Goal: Information Seeking & Learning: Get advice/opinions

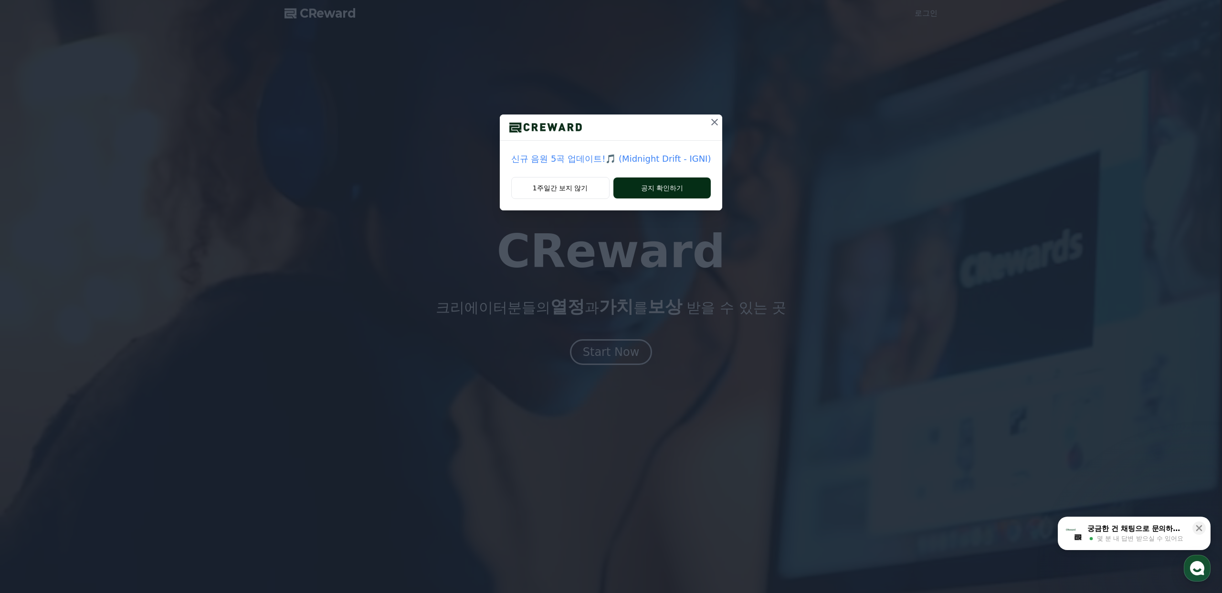
click at [641, 189] on button "공지 확인하기" at bounding box center [662, 188] width 98 height 21
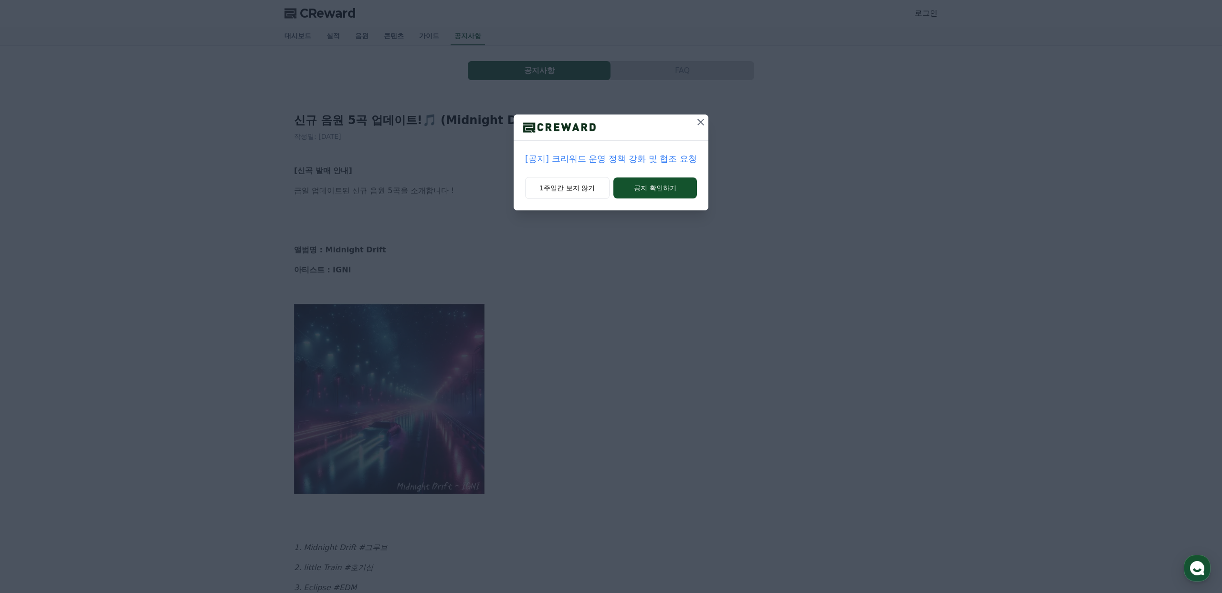
click at [564, 339] on div "[공지] 크리워드 운영 정책 강화 및 협조 요청 1주일간 보지 않기 공지 확인하기" at bounding box center [611, 296] width 1222 height 593
click at [697, 121] on icon at bounding box center [700, 121] width 11 height 11
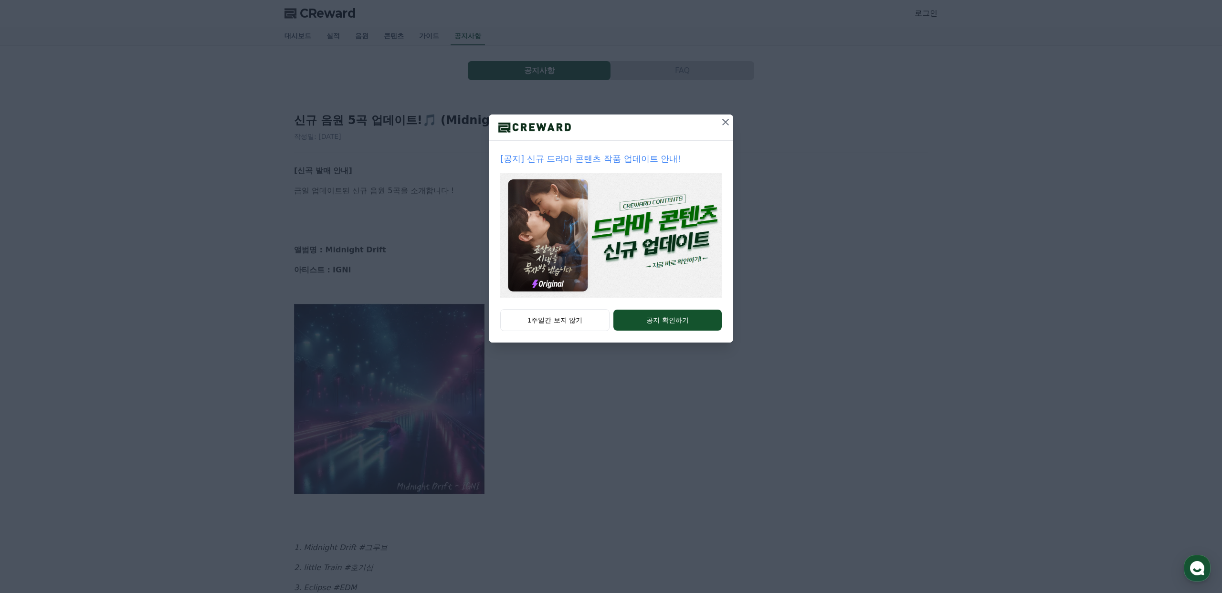
click at [722, 123] on icon at bounding box center [725, 121] width 11 height 11
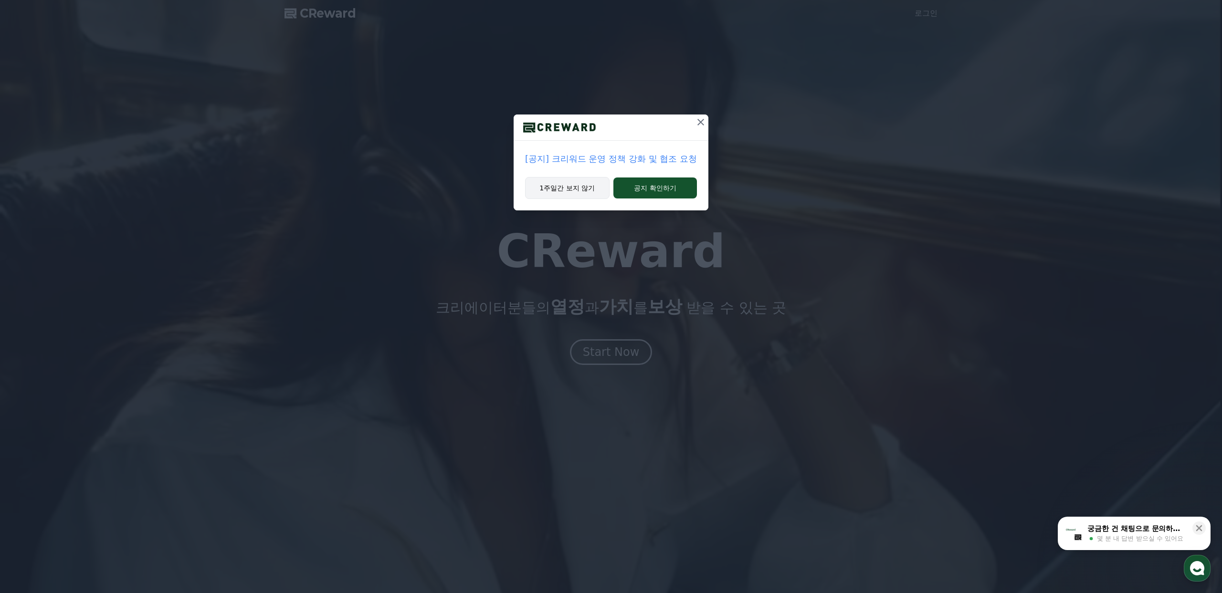
click at [574, 188] on button "1주일간 보지 않기" at bounding box center [567, 188] width 84 height 22
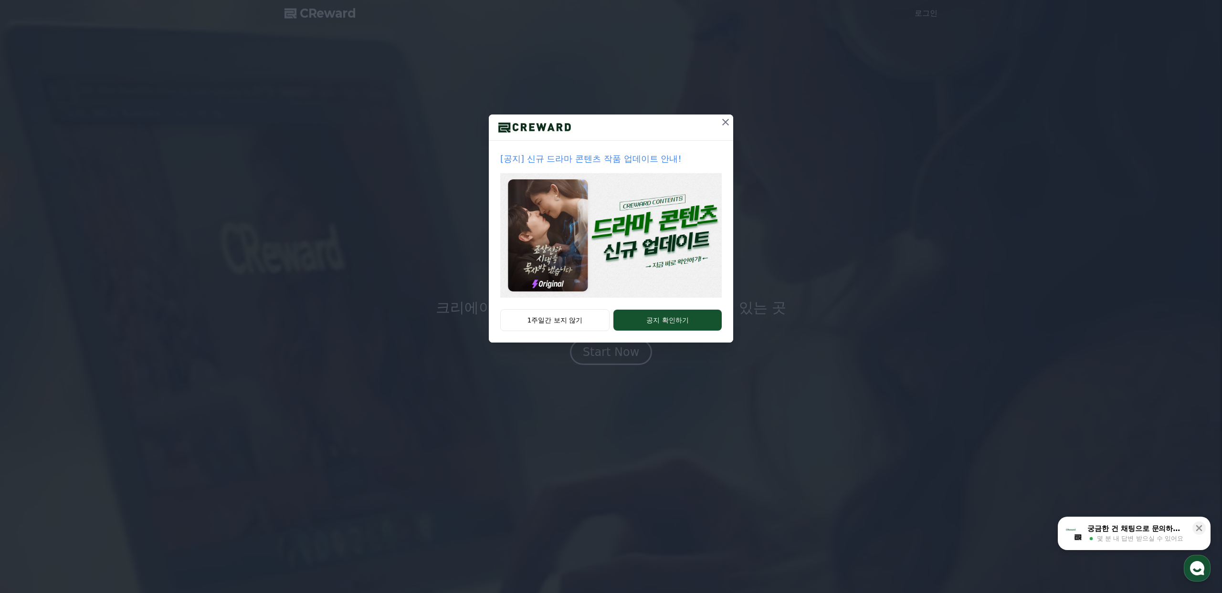
click at [724, 123] on icon at bounding box center [725, 122] width 7 height 7
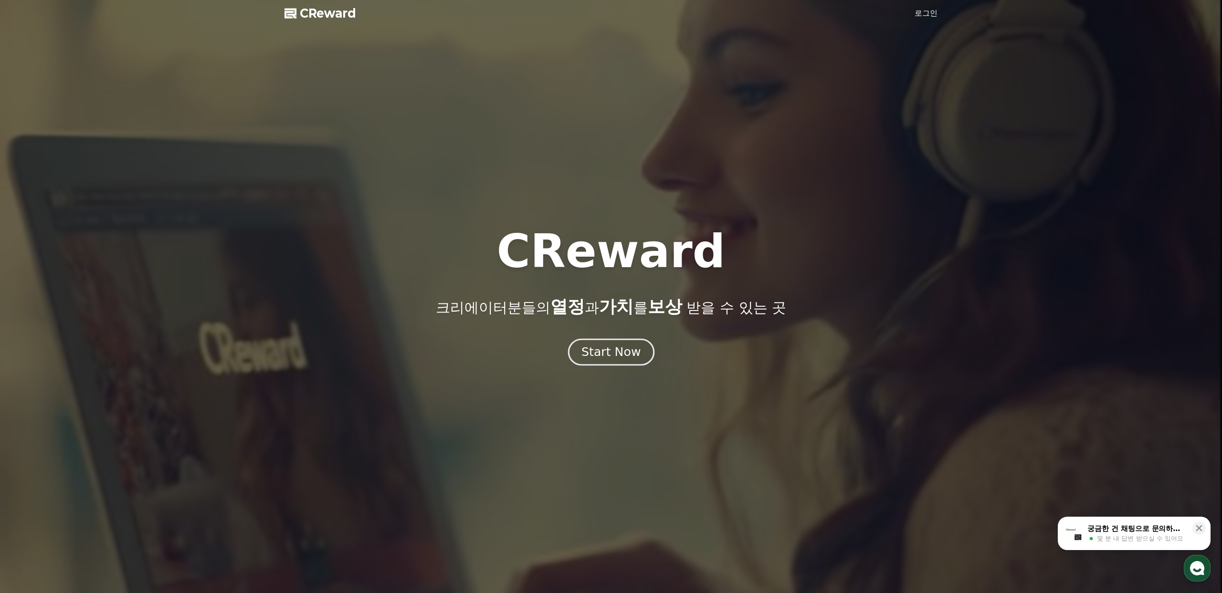
click at [620, 359] on div "Start Now" at bounding box center [610, 352] width 59 height 16
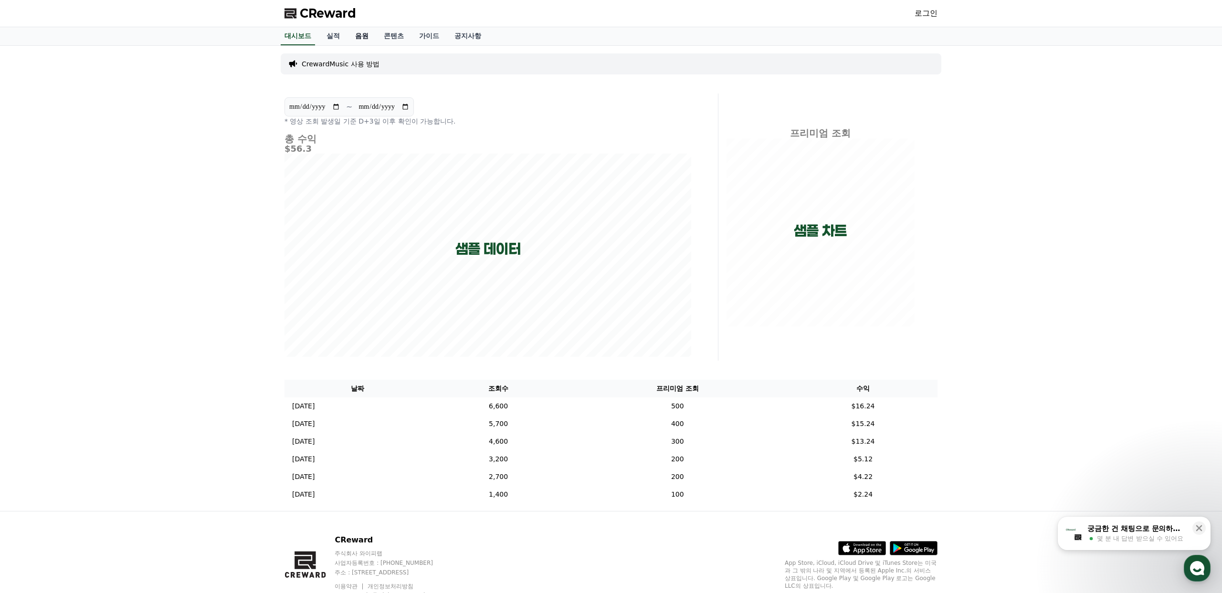
click at [366, 39] on link "음원" at bounding box center [362, 36] width 29 height 18
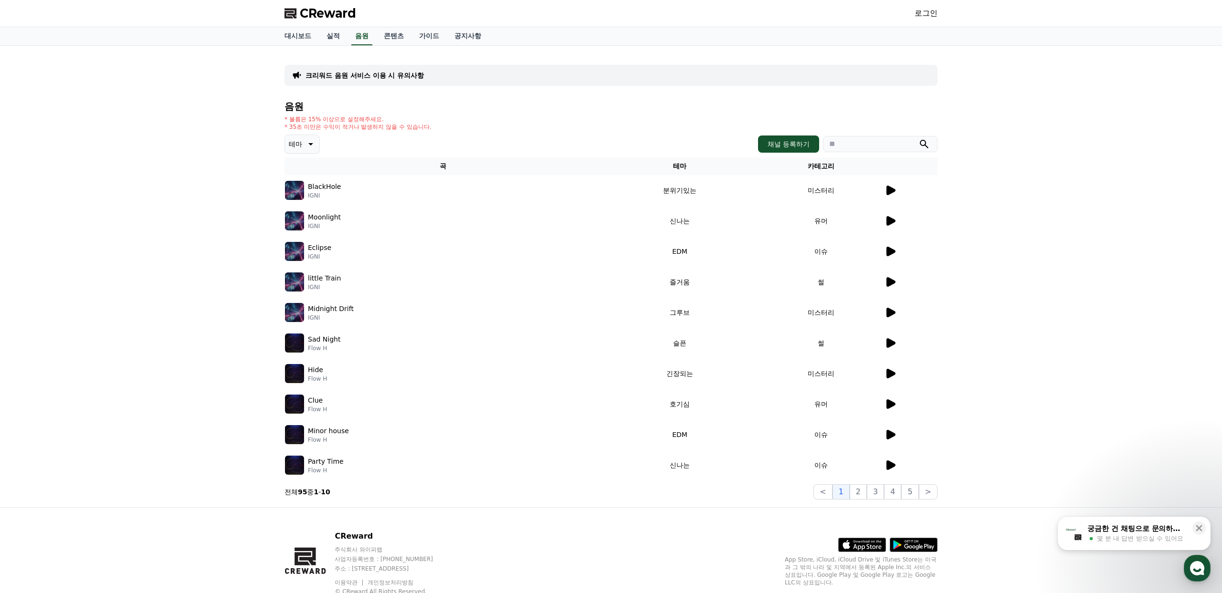
click at [889, 192] on icon at bounding box center [891, 191] width 9 height 10
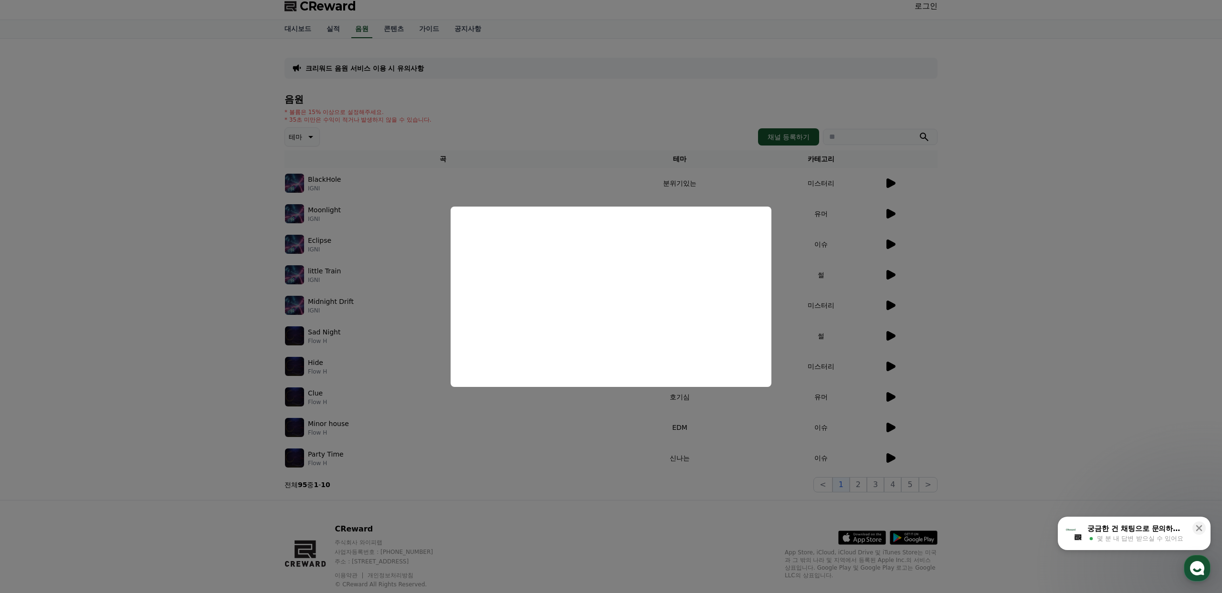
scroll to position [8, 0]
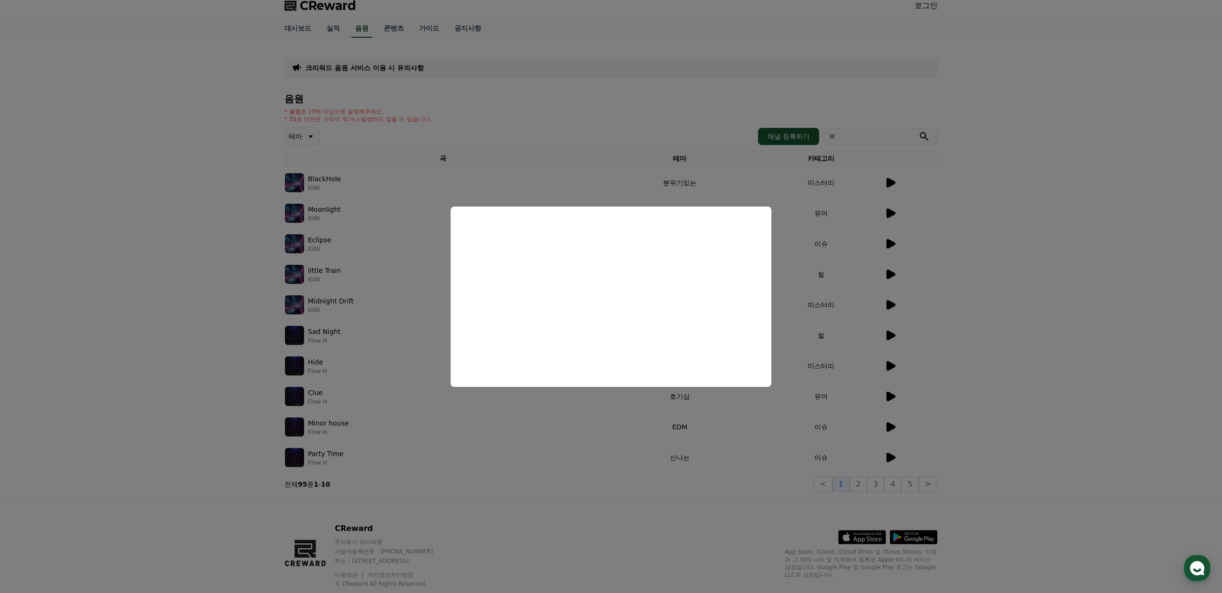
click at [968, 292] on button "close modal" at bounding box center [611, 296] width 1222 height 593
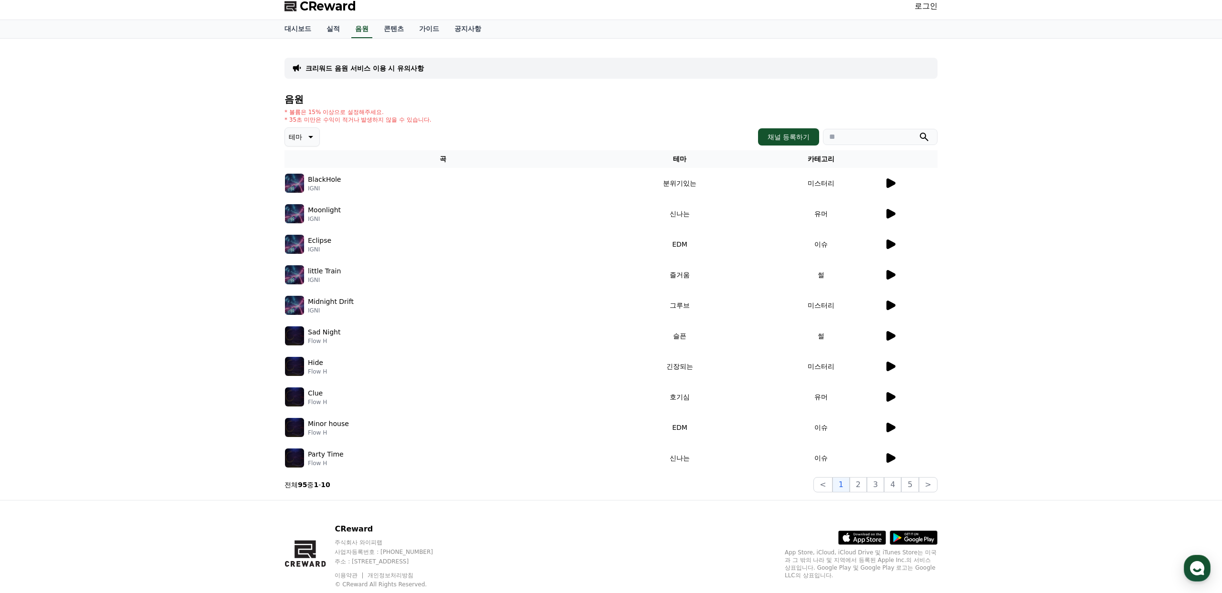
click at [369, 68] on p "크리워드 음원 서비스 이용 시 유의사항" at bounding box center [365, 68] width 118 height 10
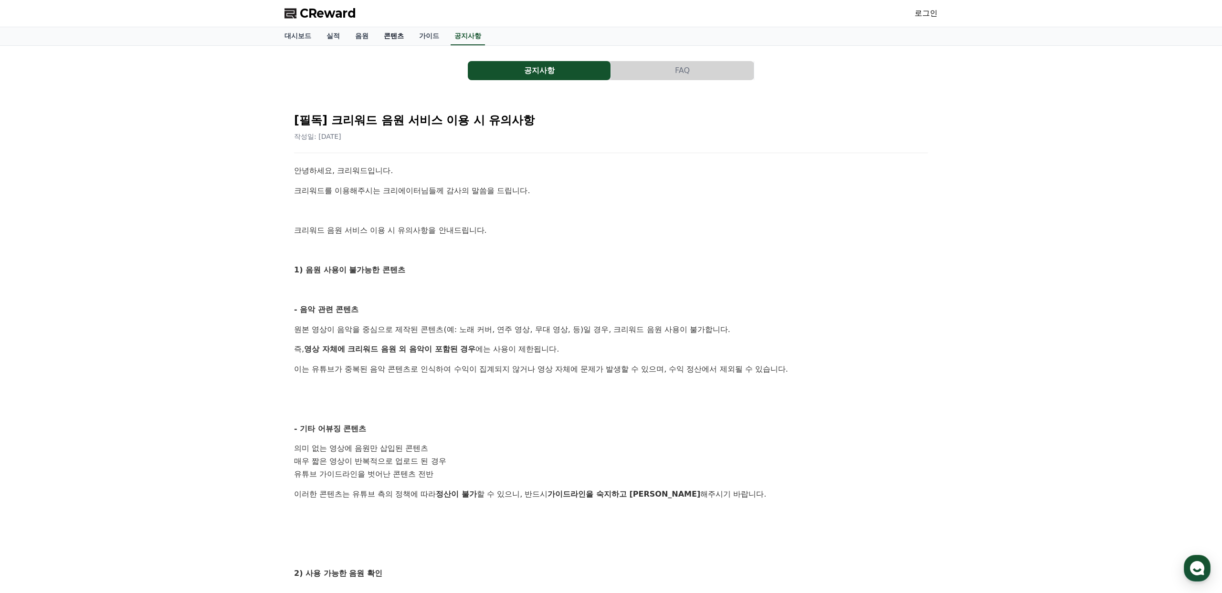
click at [388, 37] on link "콘텐츠" at bounding box center [393, 36] width 35 height 18
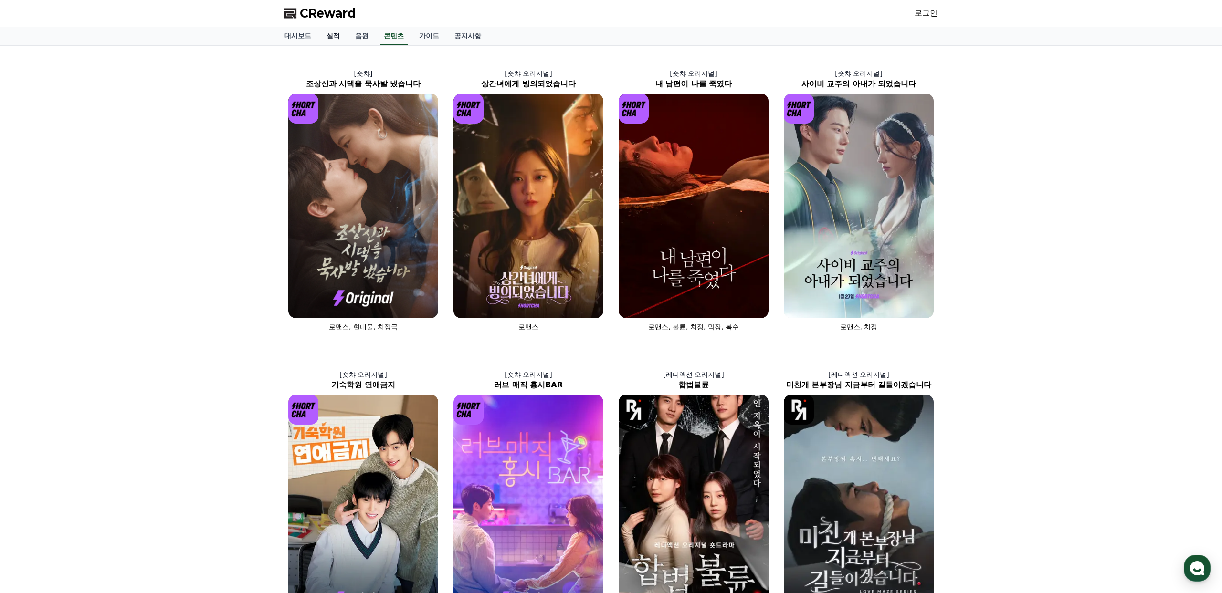
click at [326, 38] on link "실적" at bounding box center [333, 36] width 29 height 18
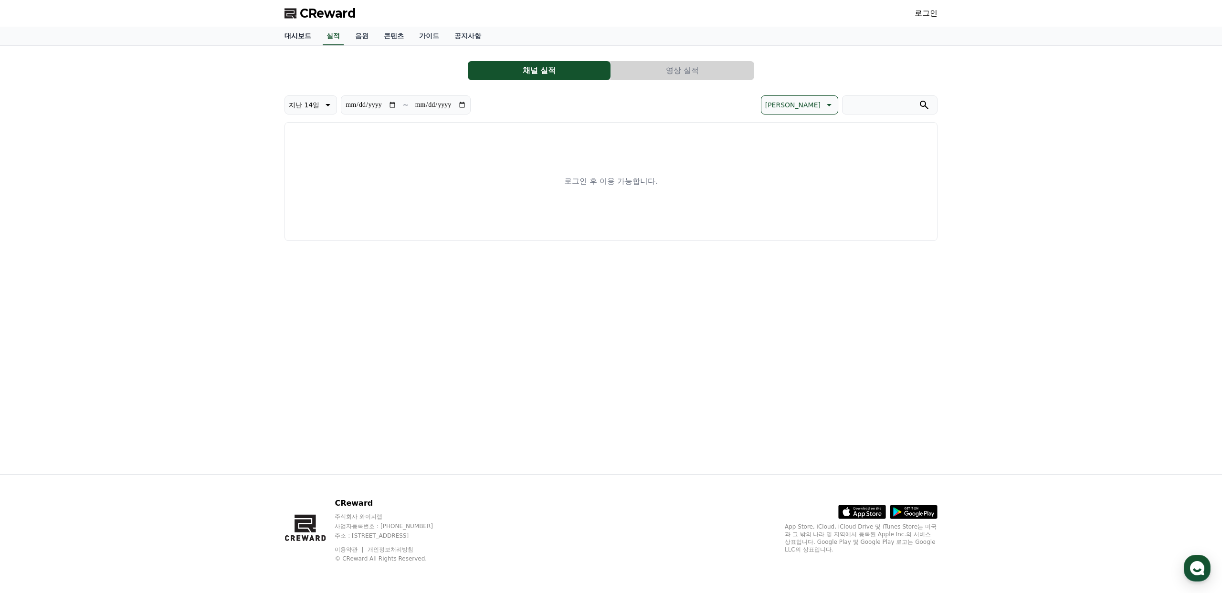
click at [300, 36] on link "대시보드" at bounding box center [298, 36] width 42 height 18
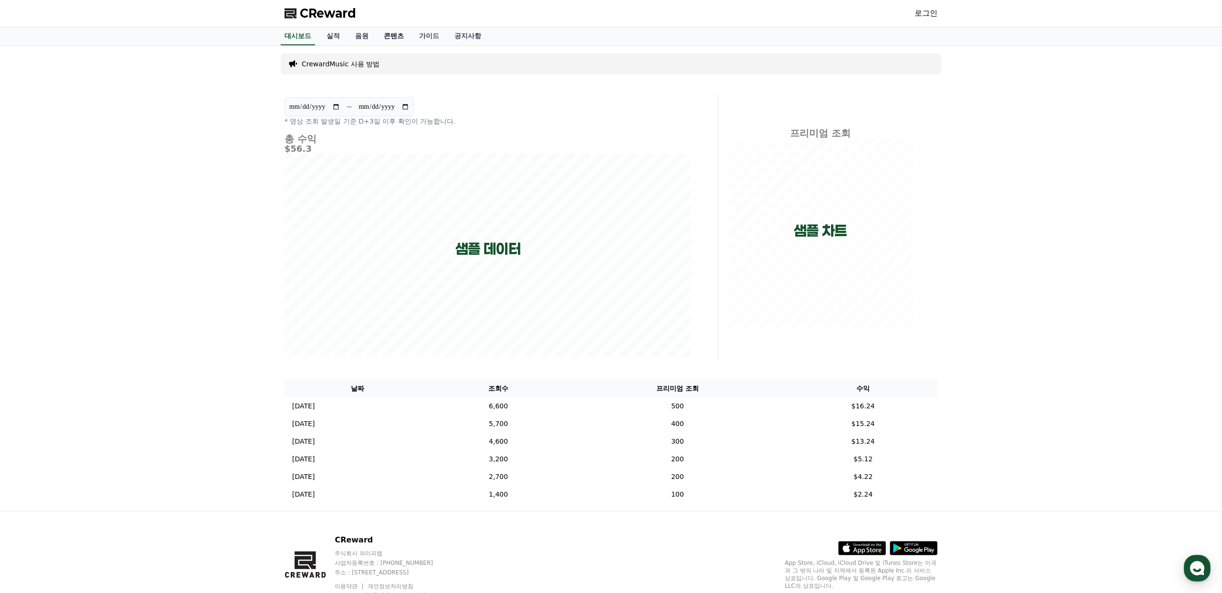
click at [393, 38] on link "콘텐츠" at bounding box center [393, 36] width 35 height 18
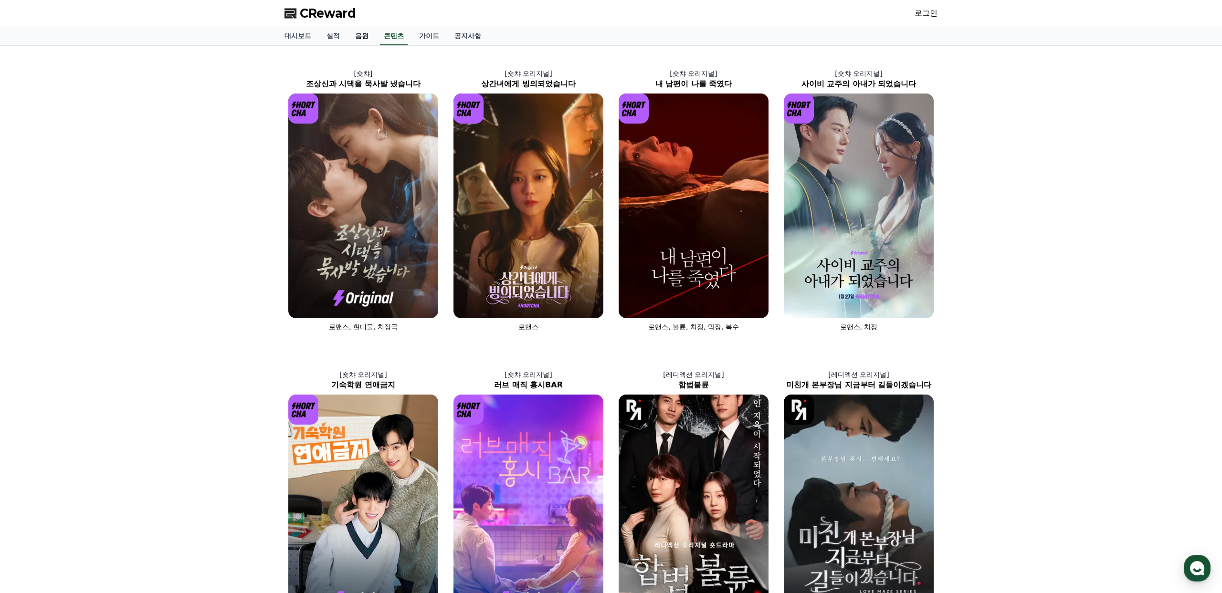
click at [358, 38] on link "음원" at bounding box center [362, 36] width 29 height 18
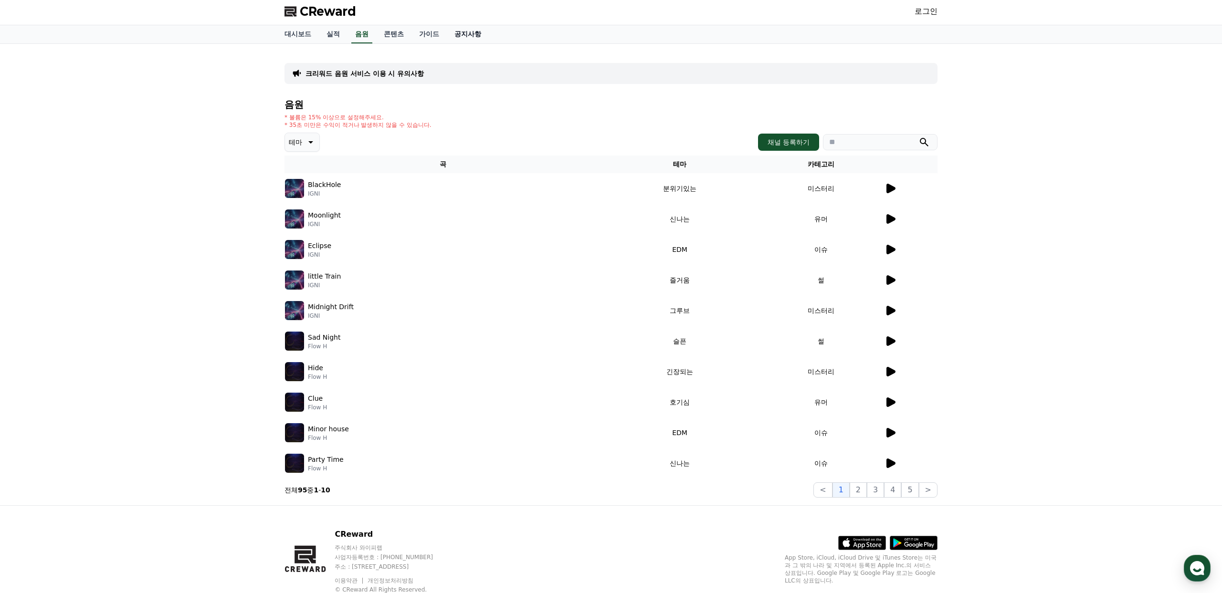
click at [454, 34] on link "공지사항" at bounding box center [468, 34] width 42 height 18
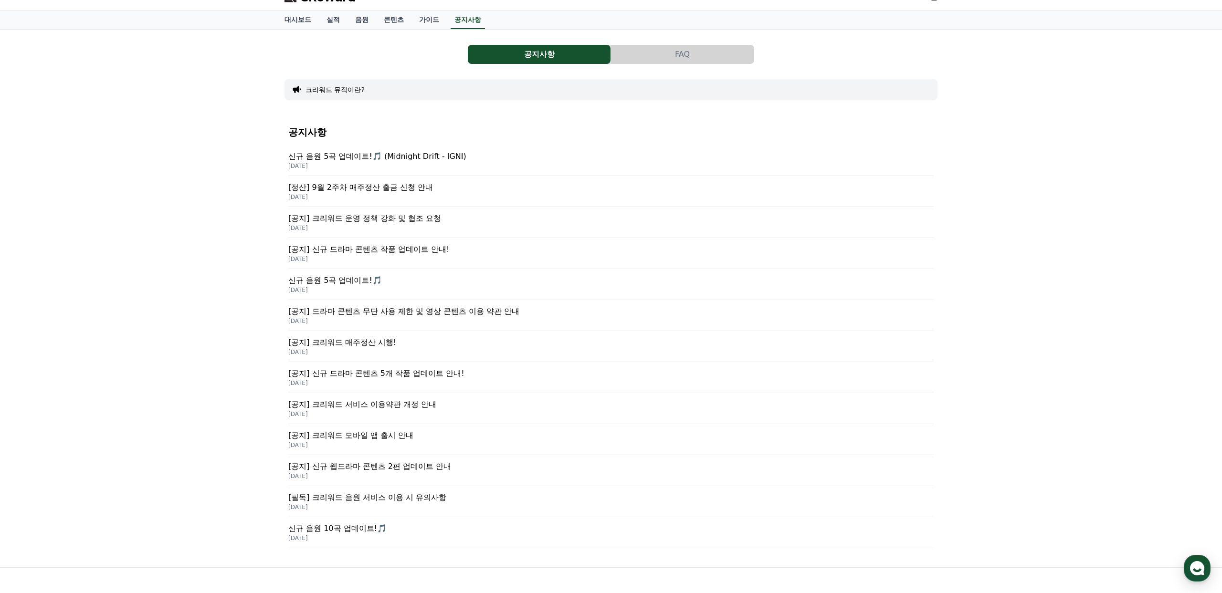
click at [406, 492] on p "[필독] 크리워드 음원 서비스 이용 시 유의사항" at bounding box center [610, 497] width 645 height 11
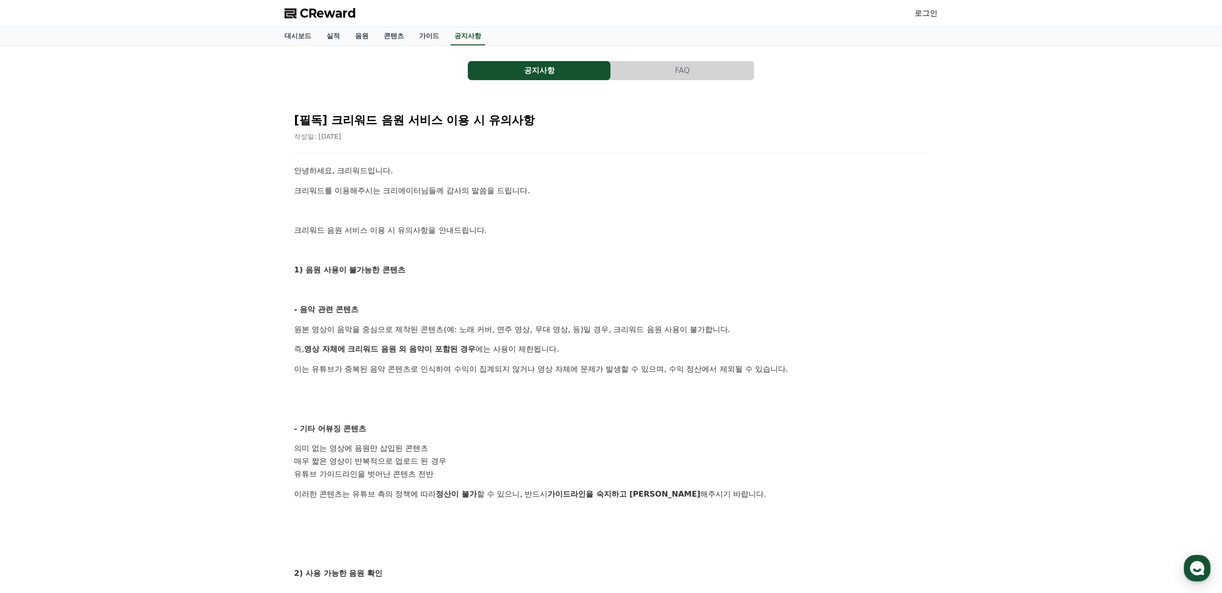
click at [655, 71] on button "FAQ" at bounding box center [682, 70] width 143 height 19
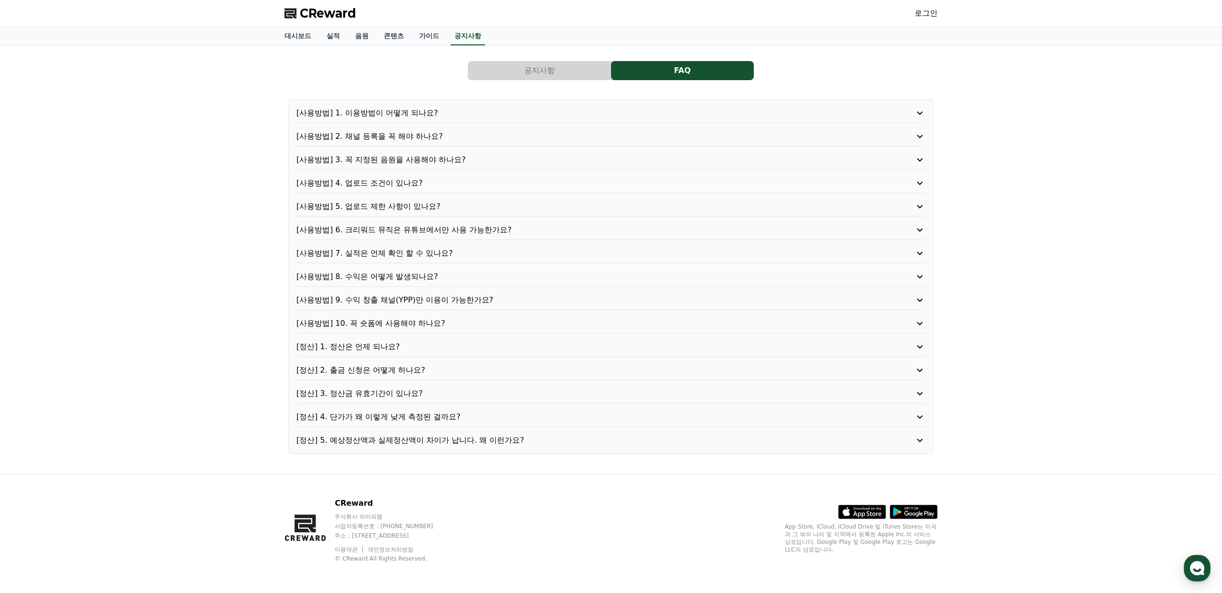
click at [425, 415] on p "[정산] 4. 단가가 왜 이렇게 낮게 측정된 걸까요?" at bounding box center [585, 417] width 579 height 11
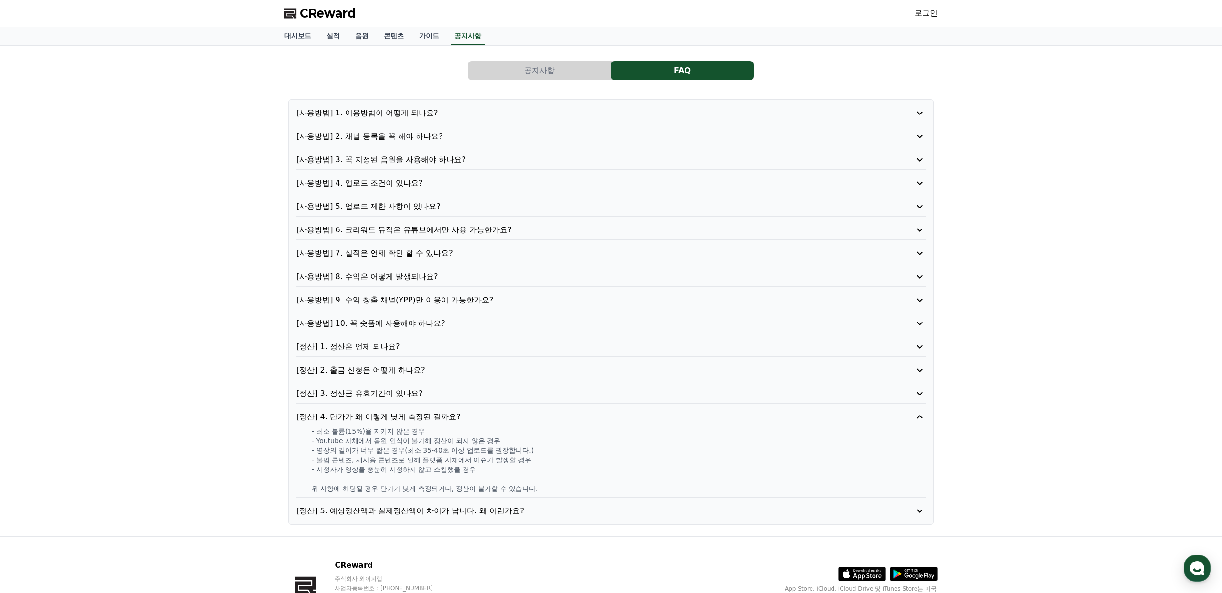
scroll to position [0, 0]
click at [423, 232] on p "[사용방법] 6. 크리워드 뮤직은 유튜브에서만 사용 가능한가요?" at bounding box center [585, 229] width 579 height 11
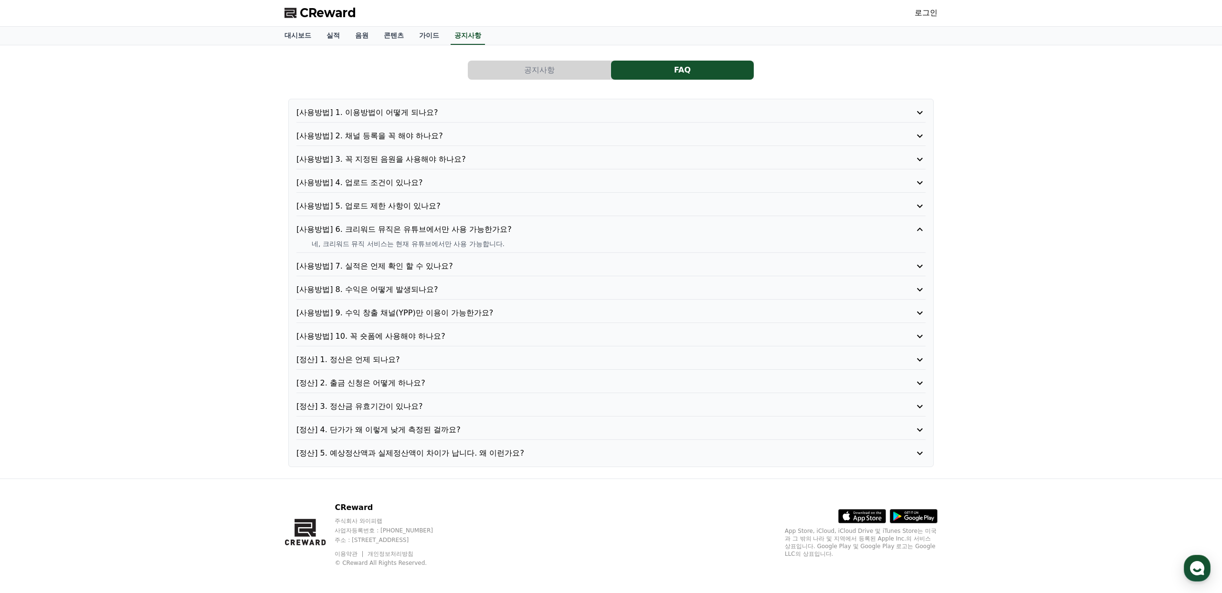
click at [353, 114] on p "[사용방법] 1. 이용방법이 어떻게 되나요?" at bounding box center [585, 112] width 579 height 11
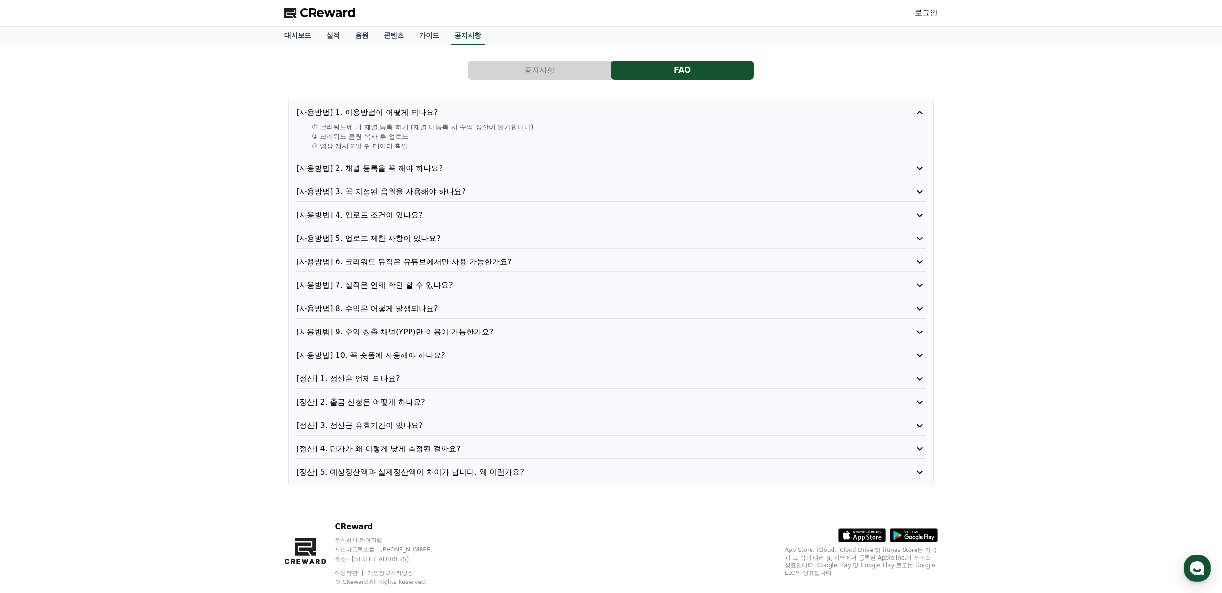
click at [404, 310] on p "[사용방법] 8. 수익은 어떻게 발생되나요?" at bounding box center [585, 308] width 579 height 11
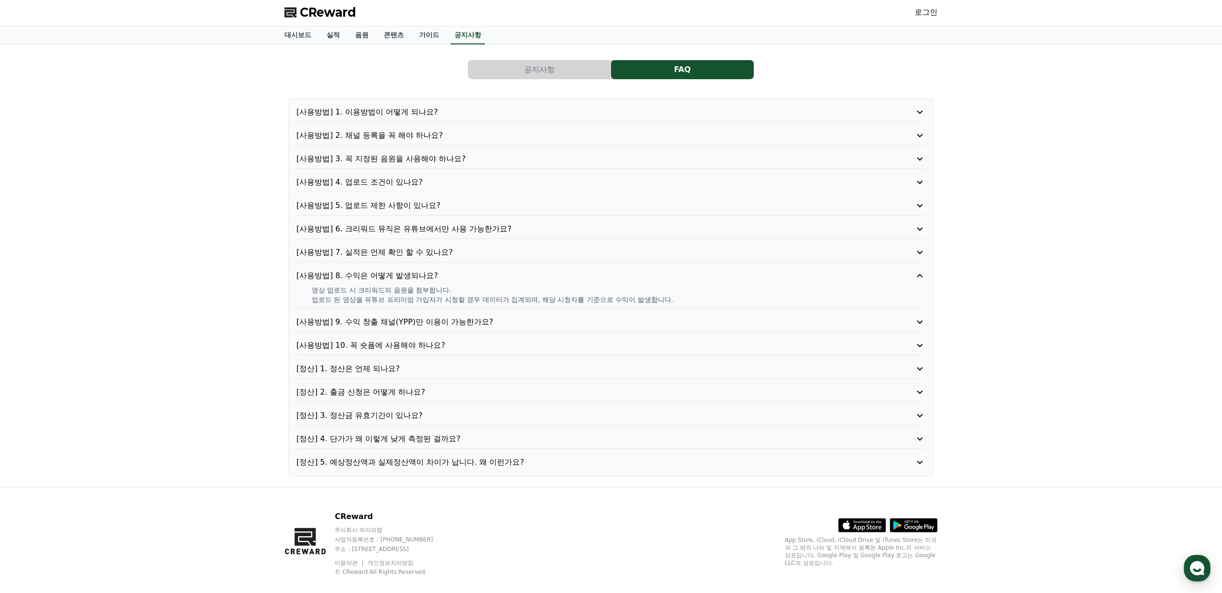
scroll to position [0, 0]
click at [334, 40] on link "실적" at bounding box center [333, 36] width 29 height 18
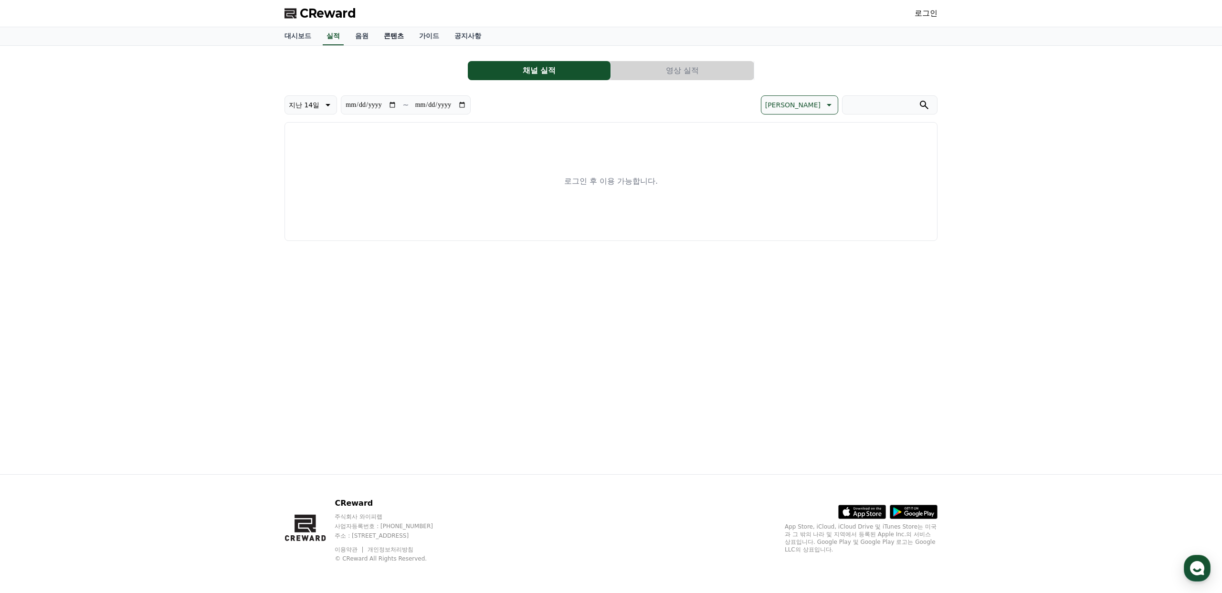
click at [376, 36] on link "콘텐츠" at bounding box center [393, 36] width 35 height 18
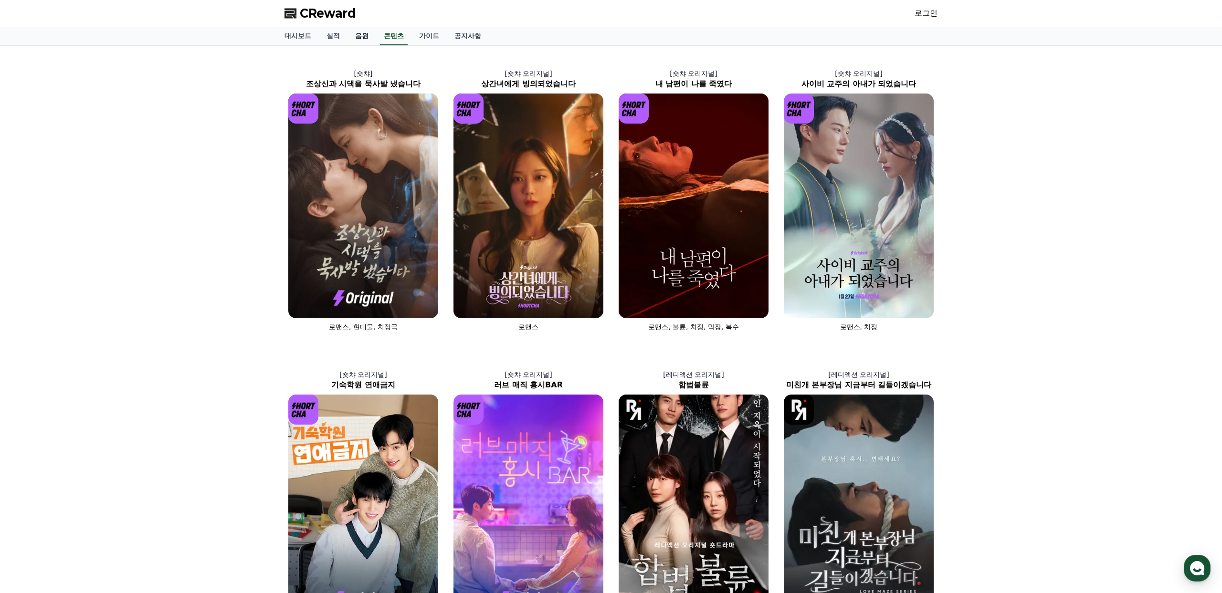
click at [360, 39] on link "음원" at bounding box center [362, 36] width 29 height 18
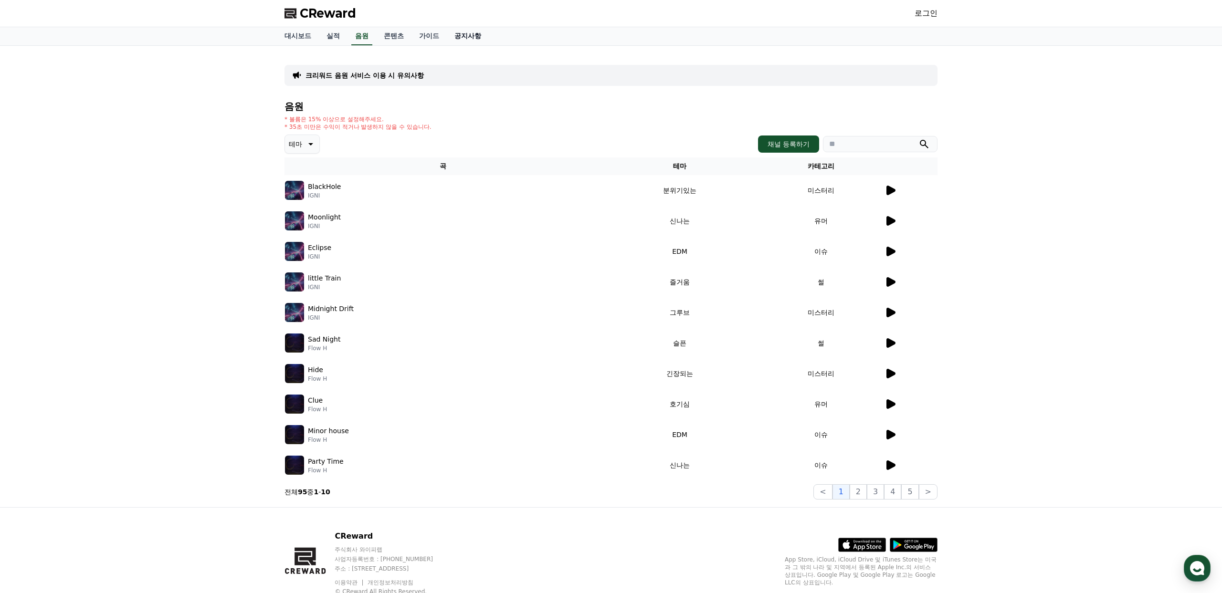
click at [447, 36] on link "공지사항" at bounding box center [468, 36] width 42 height 18
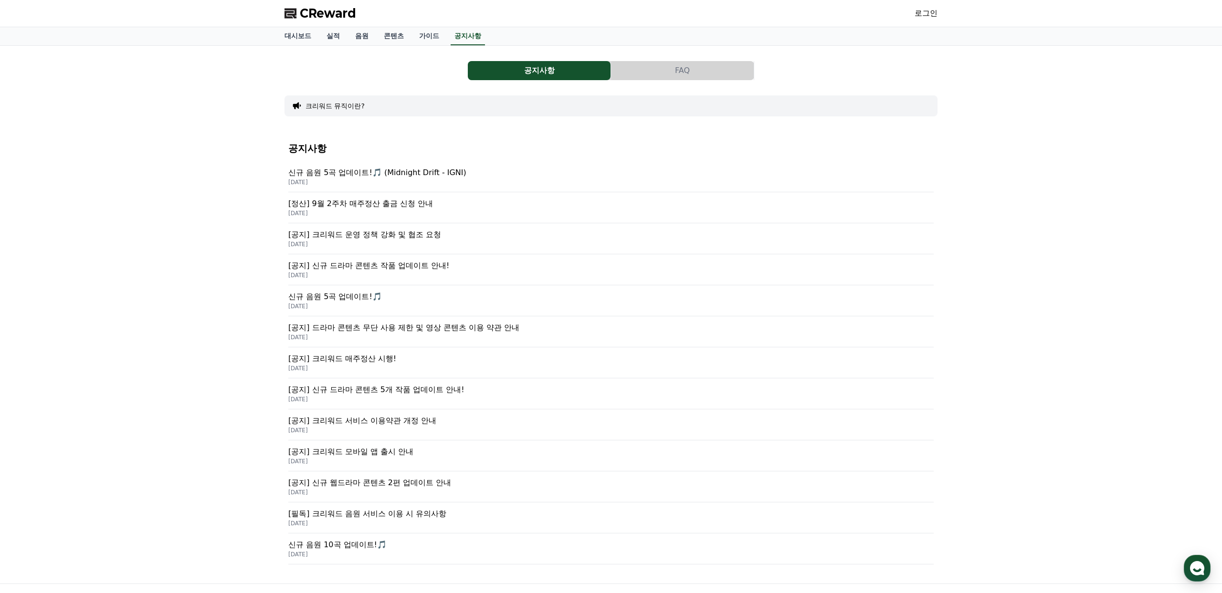
click at [620, 67] on button "FAQ" at bounding box center [682, 70] width 143 height 19
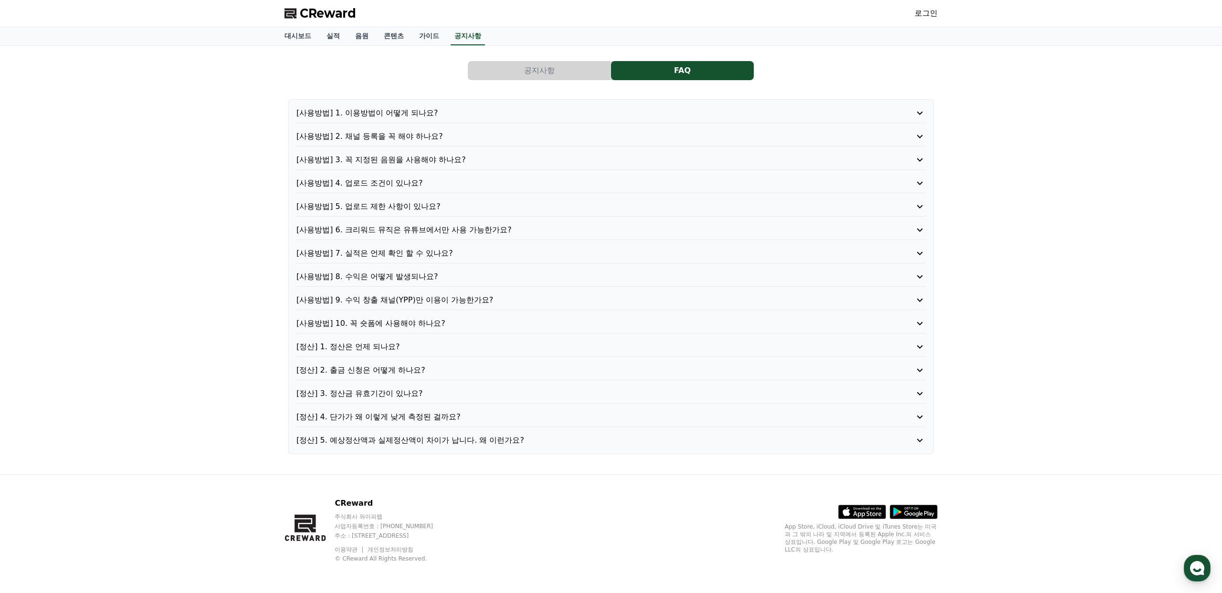
click at [466, 444] on p "[정산] 5. 예상정산액과 실제정산액이 차이가 납니다. 왜 이런가요?" at bounding box center [585, 440] width 579 height 11
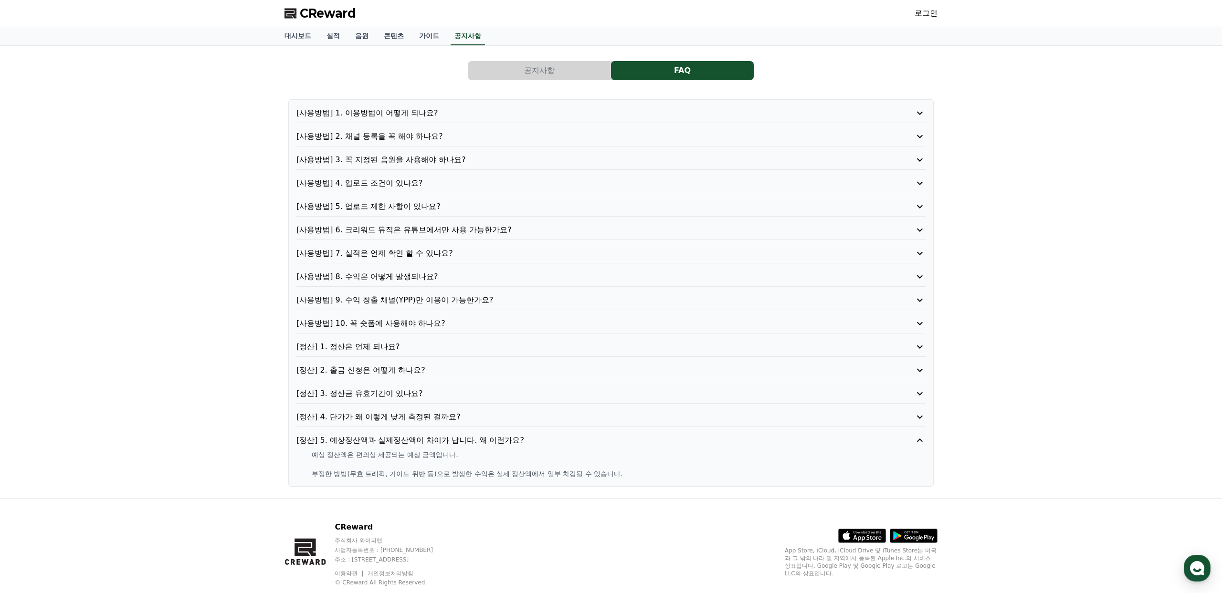
click at [351, 421] on p "[정산] 4. 단가가 왜 이렇게 낮게 측정된 걸까요?" at bounding box center [585, 417] width 579 height 11
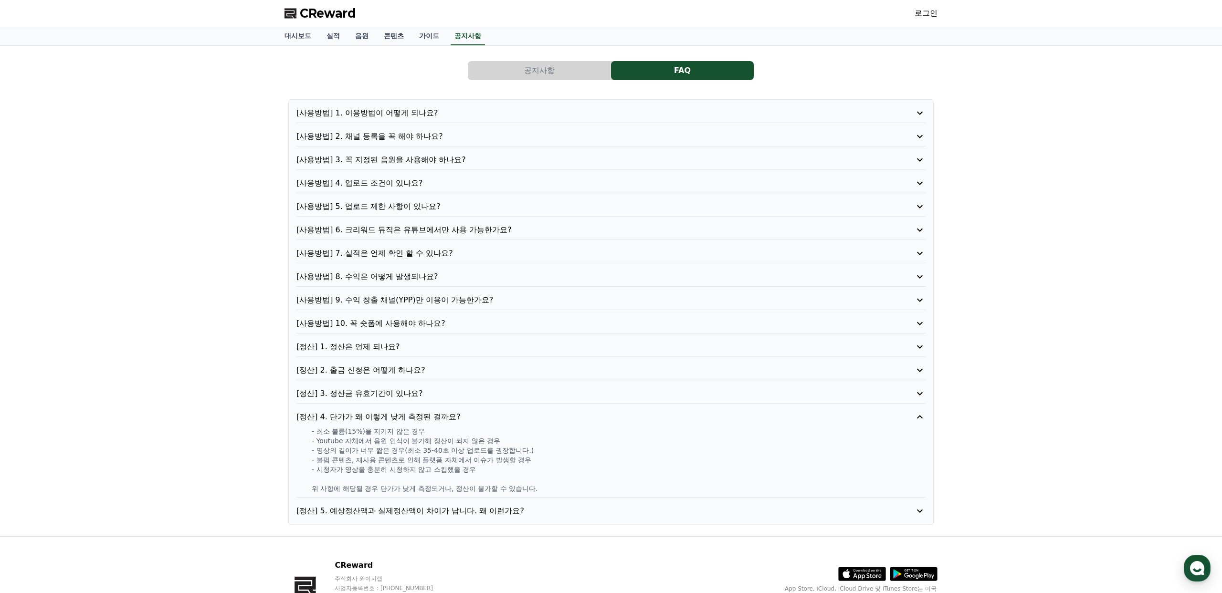
click at [351, 394] on p "[정산] 3. 정산금 유효기간이 있나요?" at bounding box center [585, 393] width 579 height 11
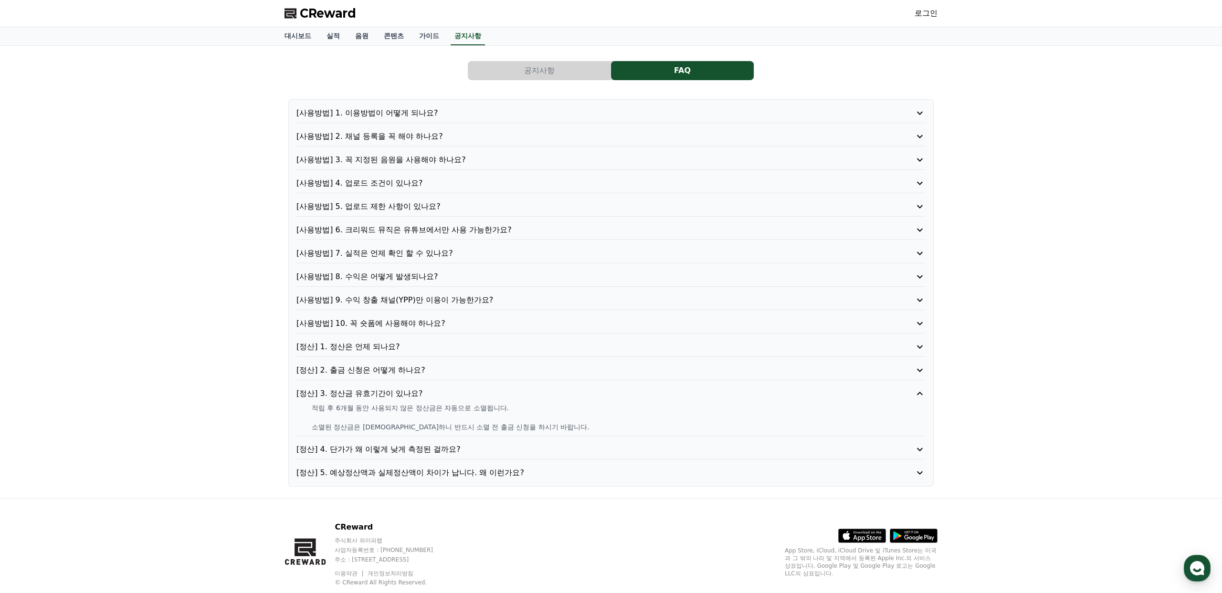
click at [352, 374] on p "[정산] 2. 출금 신청은 어떻게 하나요?" at bounding box center [585, 370] width 579 height 11
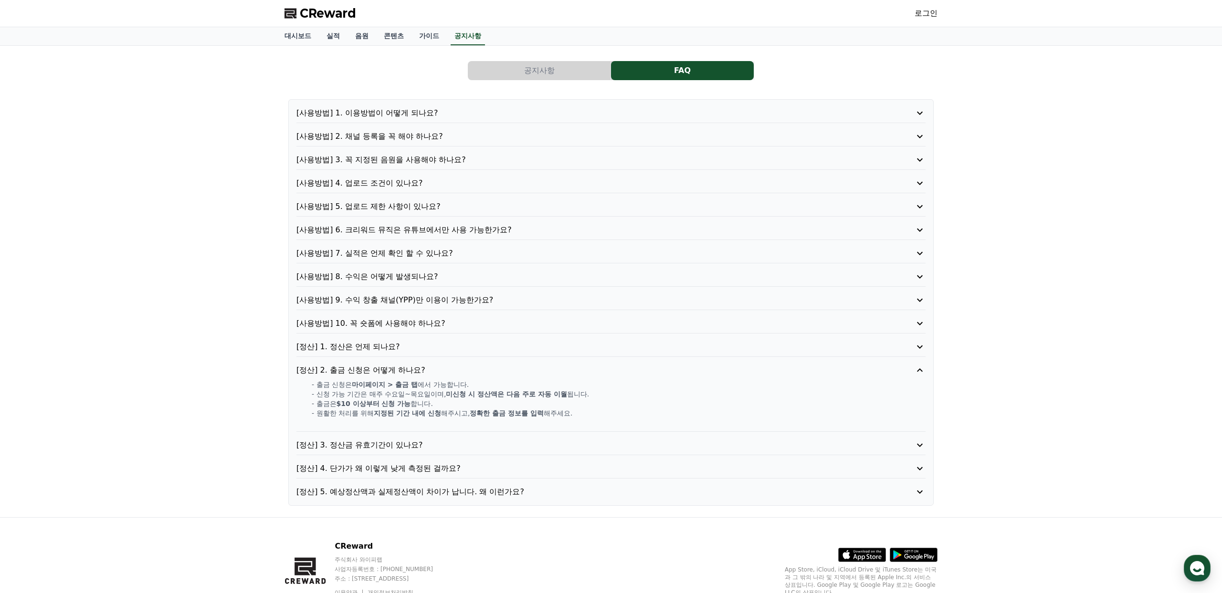
click at [354, 349] on p "[정산] 1. 정산은 언제 되나요?" at bounding box center [585, 346] width 579 height 11
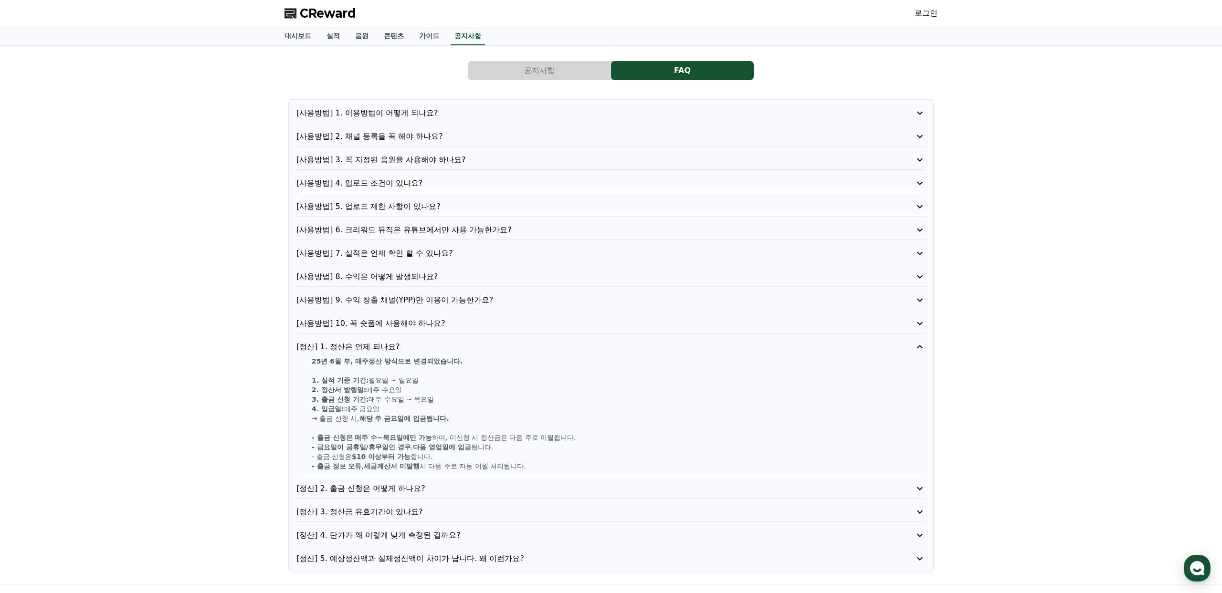
click at [376, 325] on p "[사용방법] 10. 꼭 숏폼에 사용해야 하나요?" at bounding box center [585, 323] width 579 height 11
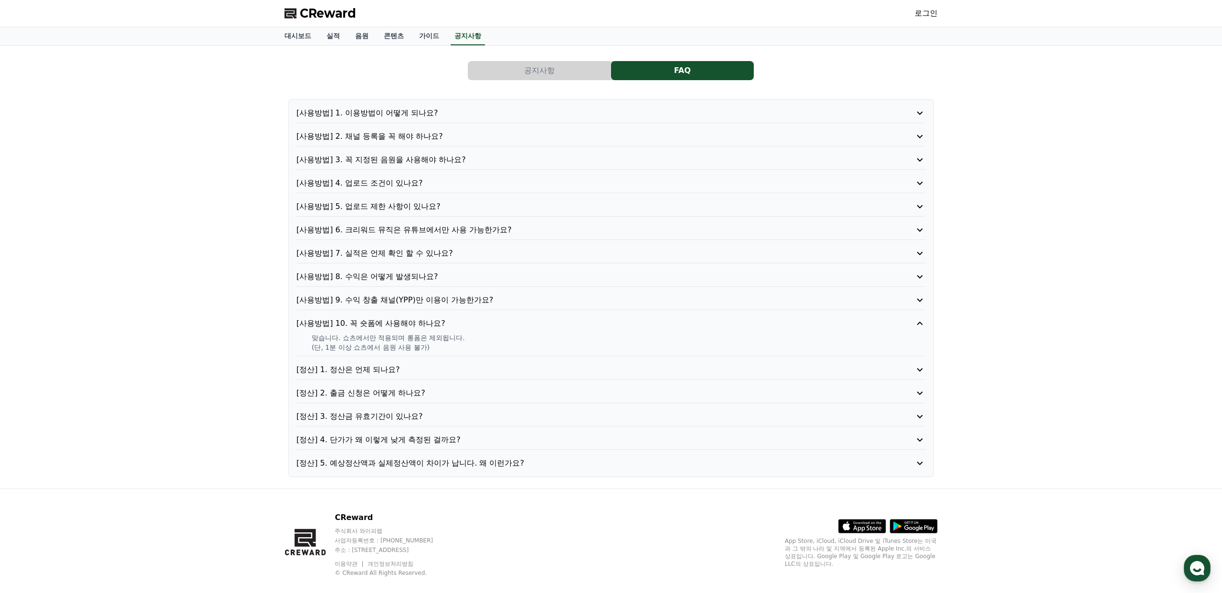
click at [384, 299] on p "[사용방법] 9. 수익 창출 채널(YPP)만 이용이 가능한가요?" at bounding box center [585, 300] width 579 height 11
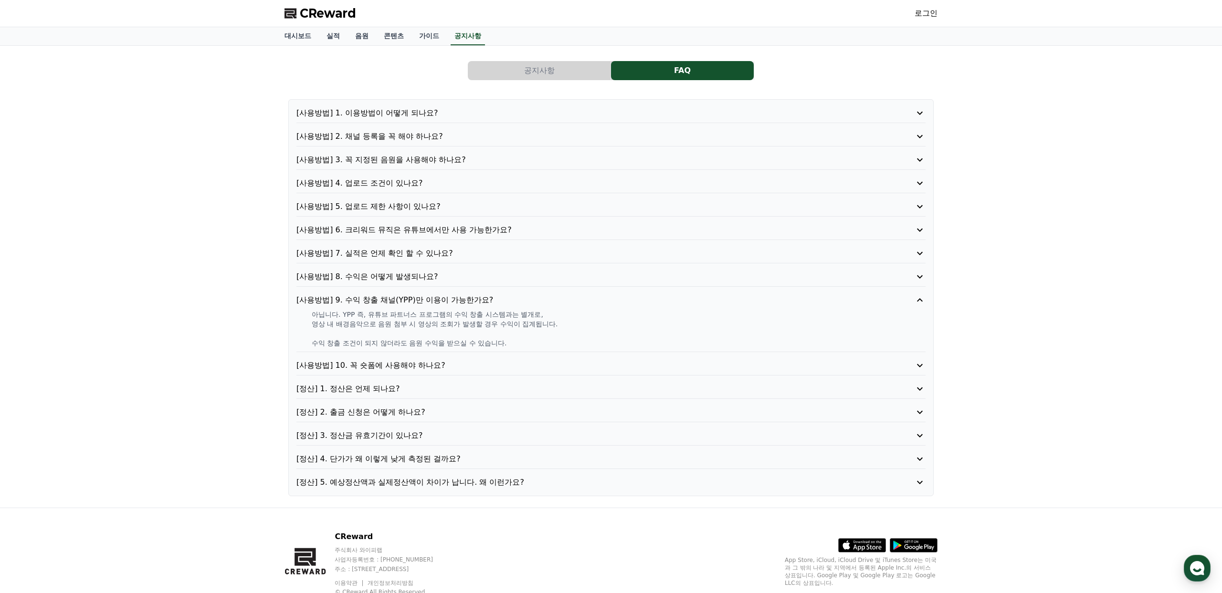
click at [378, 278] on p "[사용방법] 8. 수익은 어떻게 발생되나요?" at bounding box center [585, 276] width 579 height 11
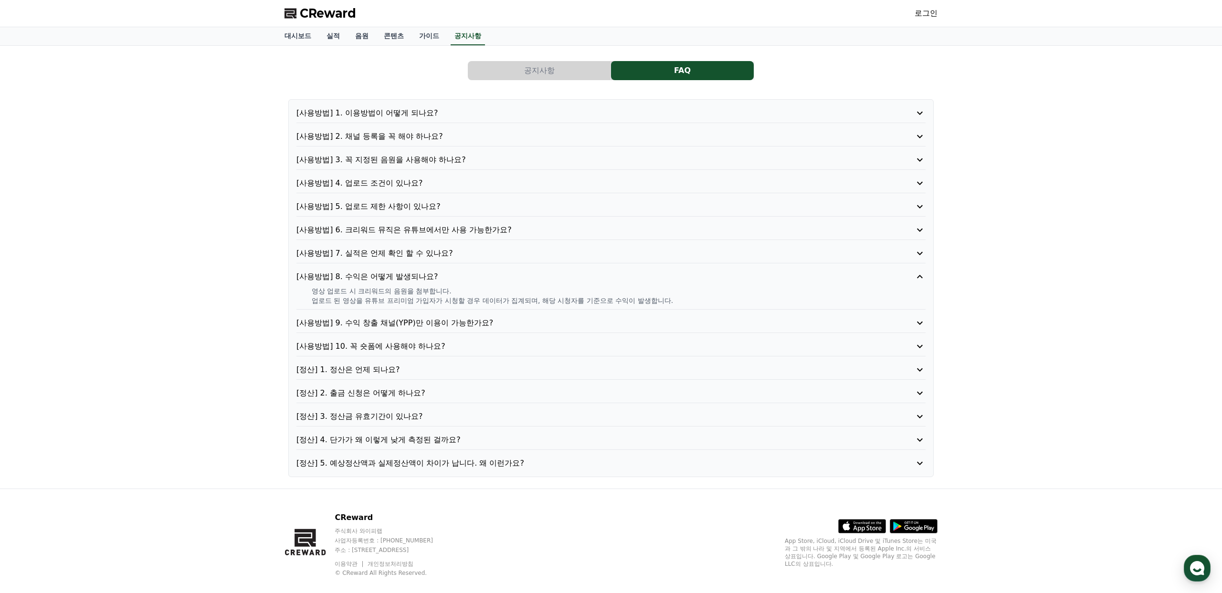
click at [381, 258] on p "[사용방법] 7. 실적은 언제 확인 할 수 있나요?" at bounding box center [585, 253] width 579 height 11
